Goal: Information Seeking & Learning: Learn about a topic

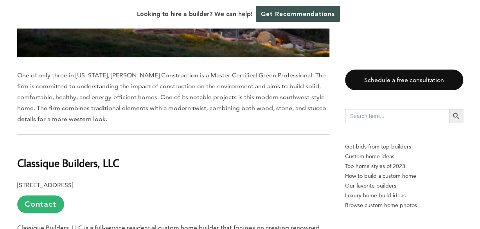
scroll to position [1761, 0]
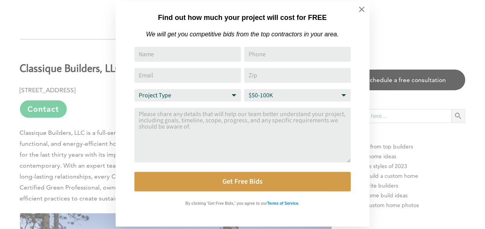
drag, startPoint x: 483, startPoint y: 43, endPoint x: 483, endPoint y: 56, distance: 13.3
click at [362, 11] on icon at bounding box center [362, 9] width 9 height 9
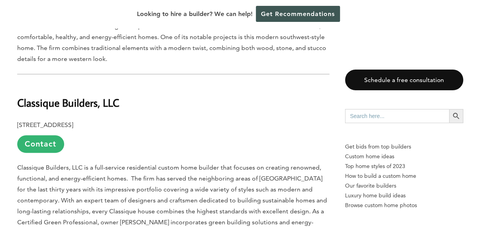
scroll to position [1715, 0]
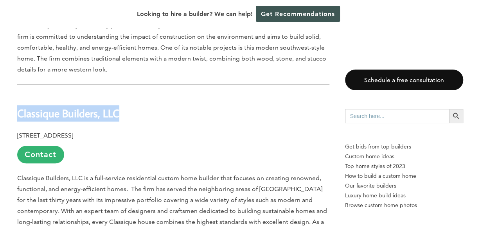
drag, startPoint x: 124, startPoint y: 84, endPoint x: 18, endPoint y: 82, distance: 105.6
click at [18, 94] on h2 "Classique Builders, LLC" at bounding box center [173, 107] width 312 height 27
copy b "Classique Builders, LLC"
click at [43, 146] on link "Contact" at bounding box center [40, 155] width 47 height 18
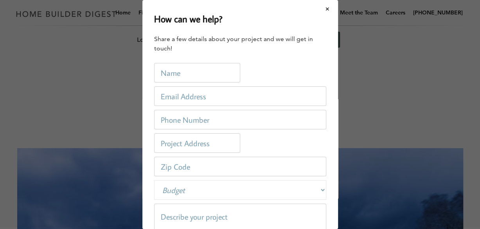
scroll to position [0, 0]
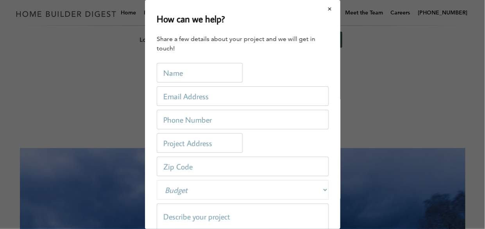
click at [325, 9] on button "Close modal" at bounding box center [330, 9] width 21 height 16
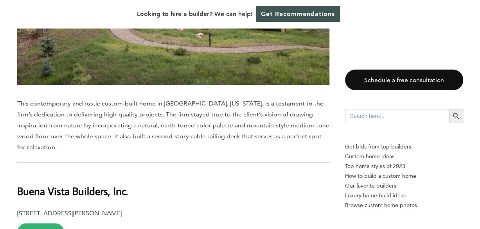
scroll to position [2107, 0]
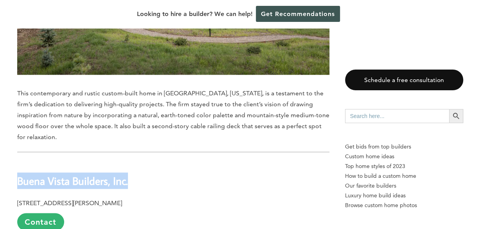
drag, startPoint x: 146, startPoint y: 140, endPoint x: 4, endPoint y: 143, distance: 142.8
drag, startPoint x: 4, startPoint y: 143, endPoint x: 36, endPoint y: 140, distance: 32.6
copy b "Buena Vista Builders, Inc."
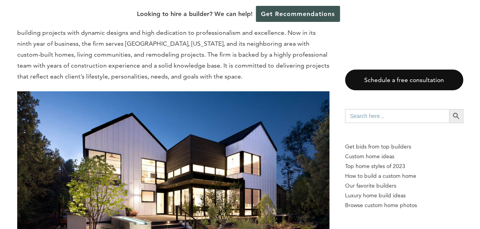
scroll to position [3589, 0]
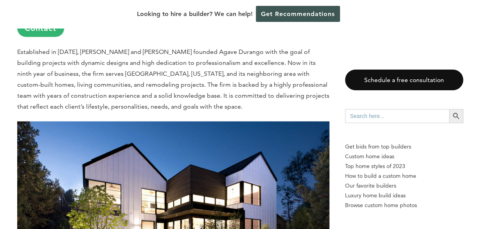
click at [460, 104] on div "Schedule a free consultation Search for: Search Button Get bids from top builde…" at bounding box center [404, 150] width 118 height 160
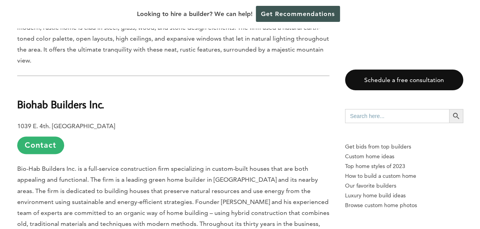
scroll to position [4795, 0]
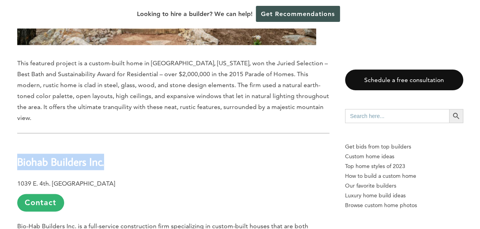
drag, startPoint x: 110, startPoint y: 98, endPoint x: 18, endPoint y: 90, distance: 92.6
click at [18, 143] on h2 "Biohab Builders Inc." at bounding box center [173, 156] width 312 height 27
copy b "Biohab Builders Inc."
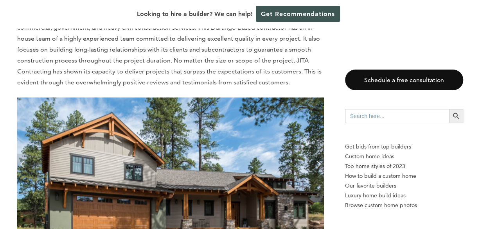
scroll to position [6411, 0]
